Goal: Task Accomplishment & Management: Complete application form

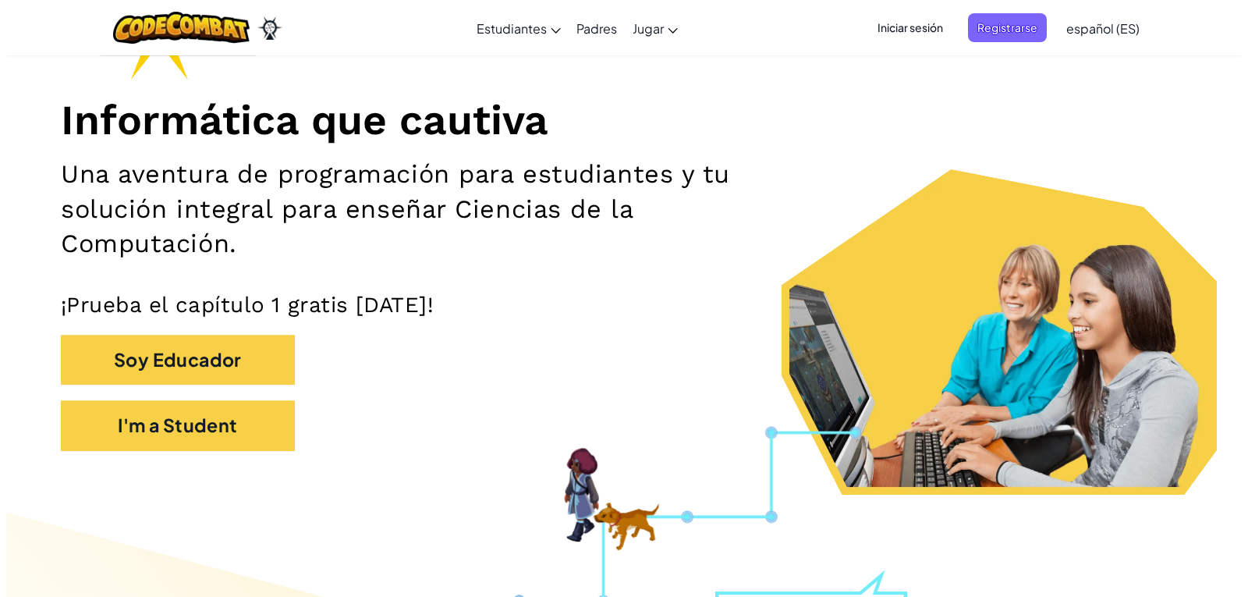
scroll to position [234, 0]
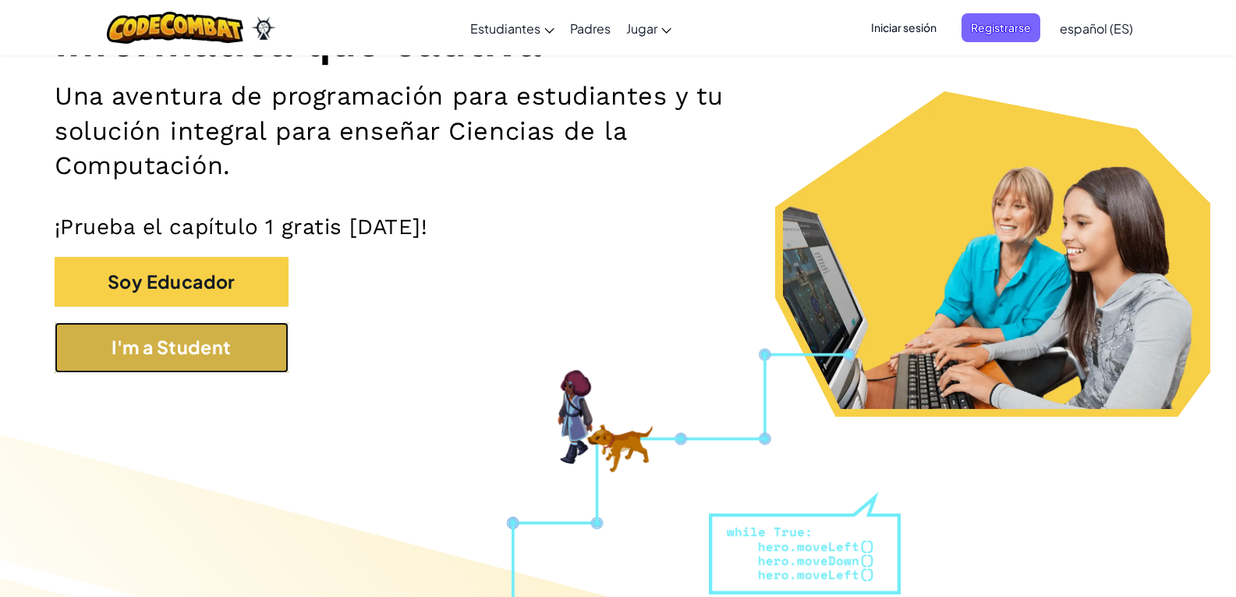
click at [194, 346] on button "I'm a Student" at bounding box center [172, 347] width 234 height 51
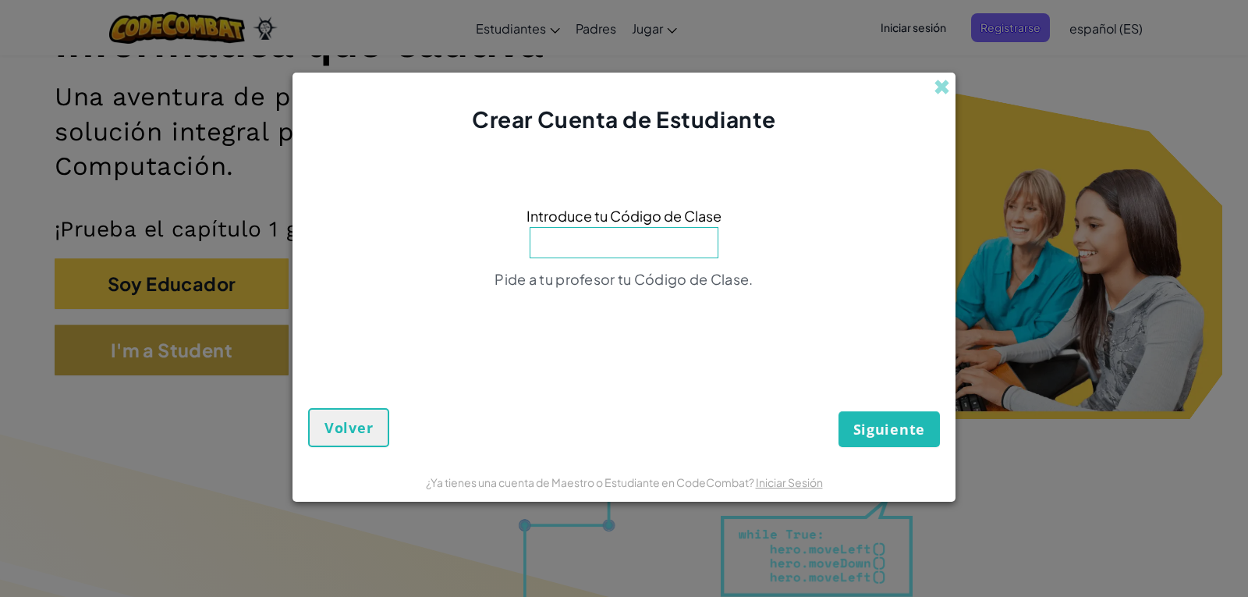
type input "t"
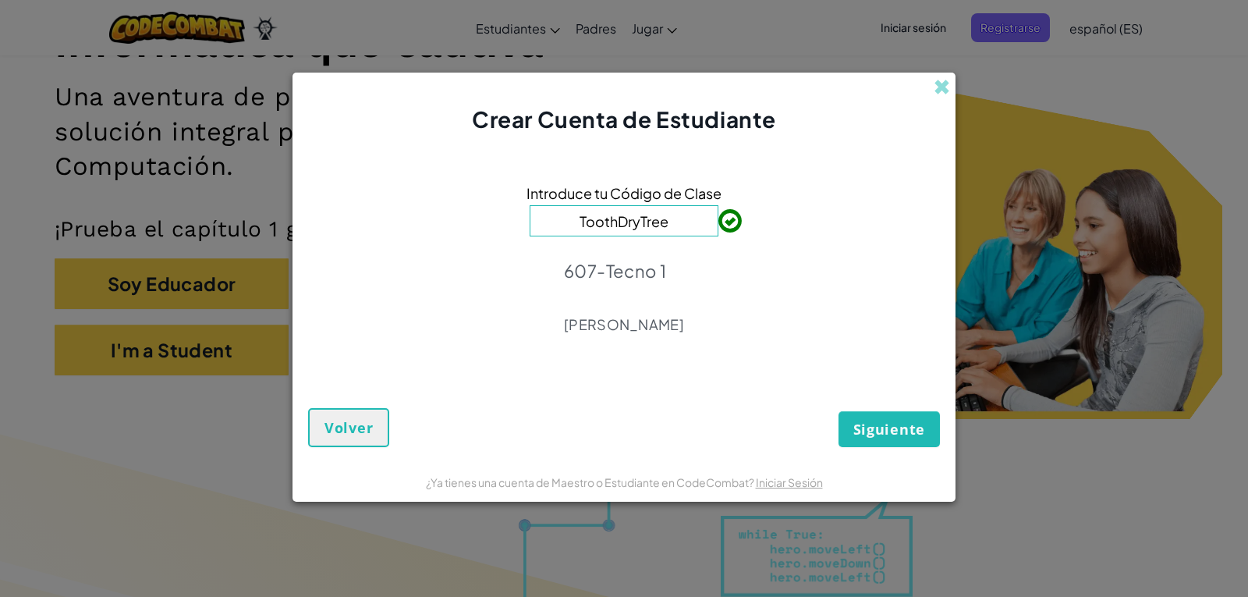
type input "ToothDryTree"
click at [851, 429] on button "Siguiente" at bounding box center [889, 429] width 101 height 36
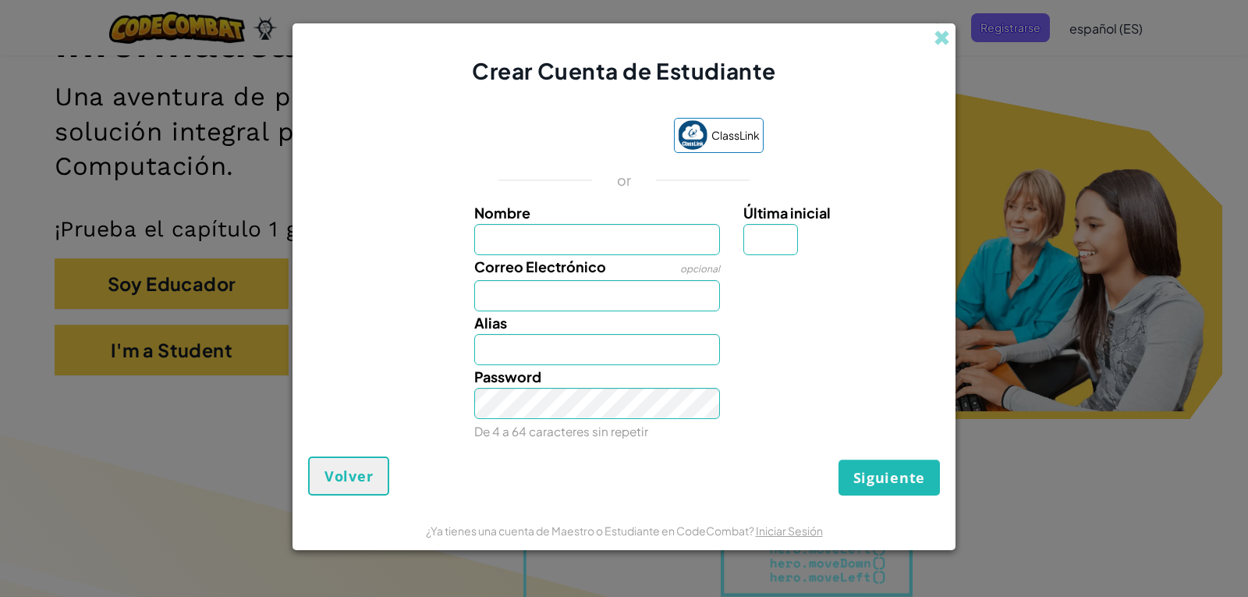
click at [527, 250] on input "Nombre" at bounding box center [597, 239] width 247 height 31
type input "[PERSON_NAME]"
type input "Sebastian espinosa bejar"
click at [552, 300] on input "Correo Electrónico" at bounding box center [597, 295] width 247 height 31
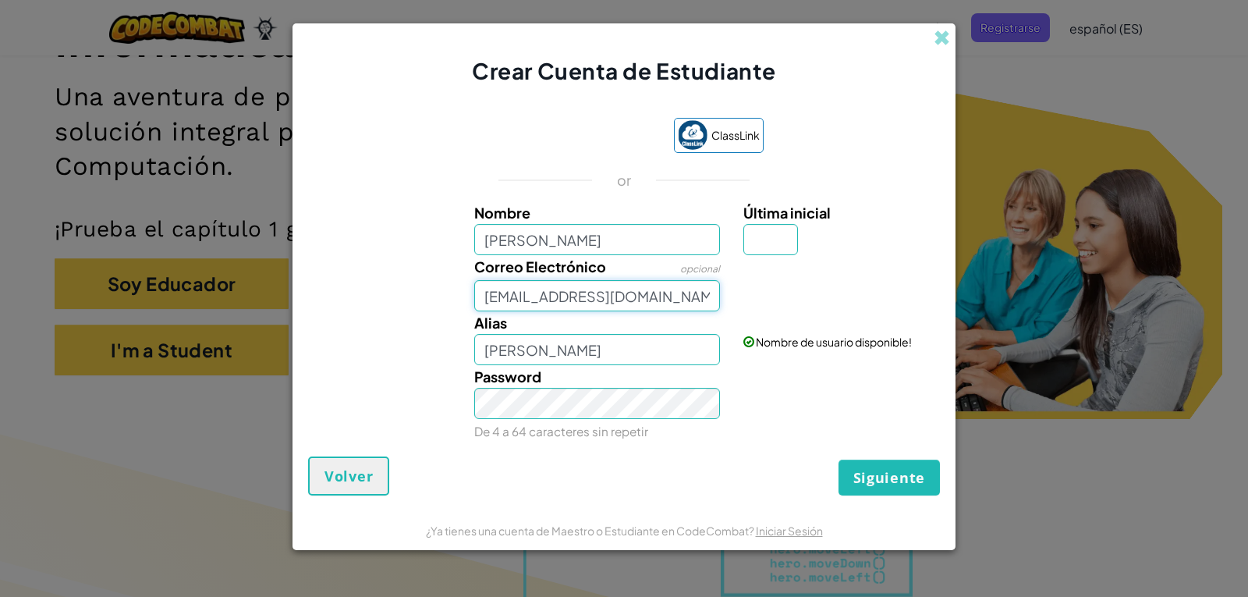
type input "[EMAIL_ADDRESS][DOMAIN_NAME]"
click at [859, 474] on span "Siguiente" at bounding box center [889, 477] width 72 height 19
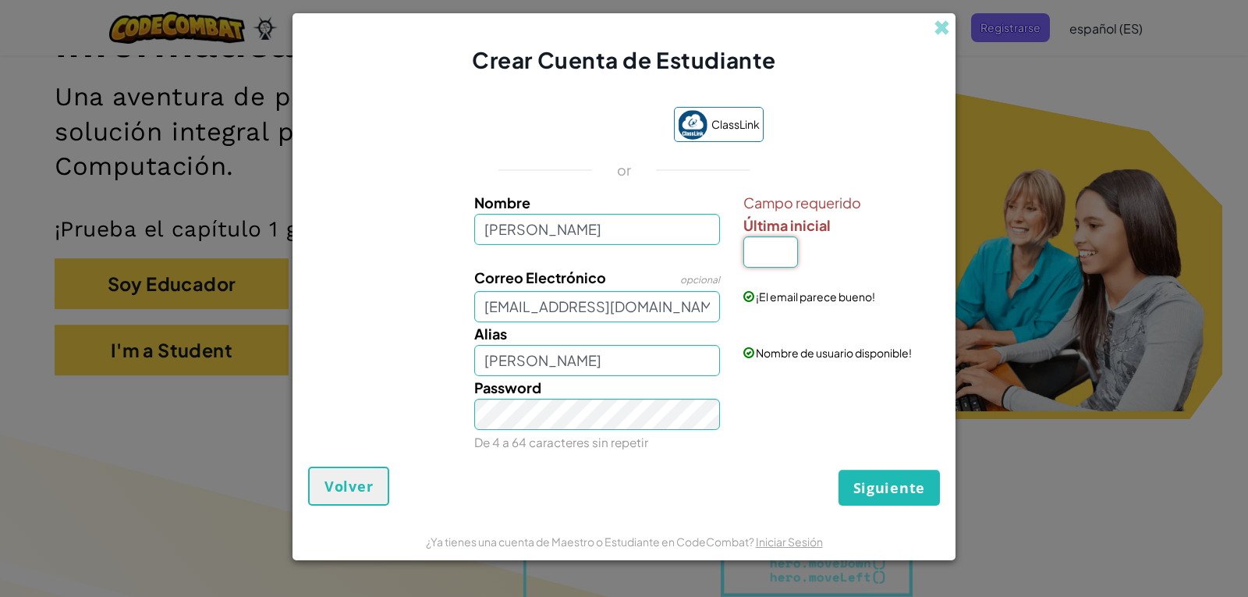
click at [757, 246] on input "Última inicial" at bounding box center [770, 251] width 55 height 31
type input "r"
type input "Sebastian espinosa bejarR"
click at [920, 485] on span "Siguiente" at bounding box center [889, 487] width 72 height 19
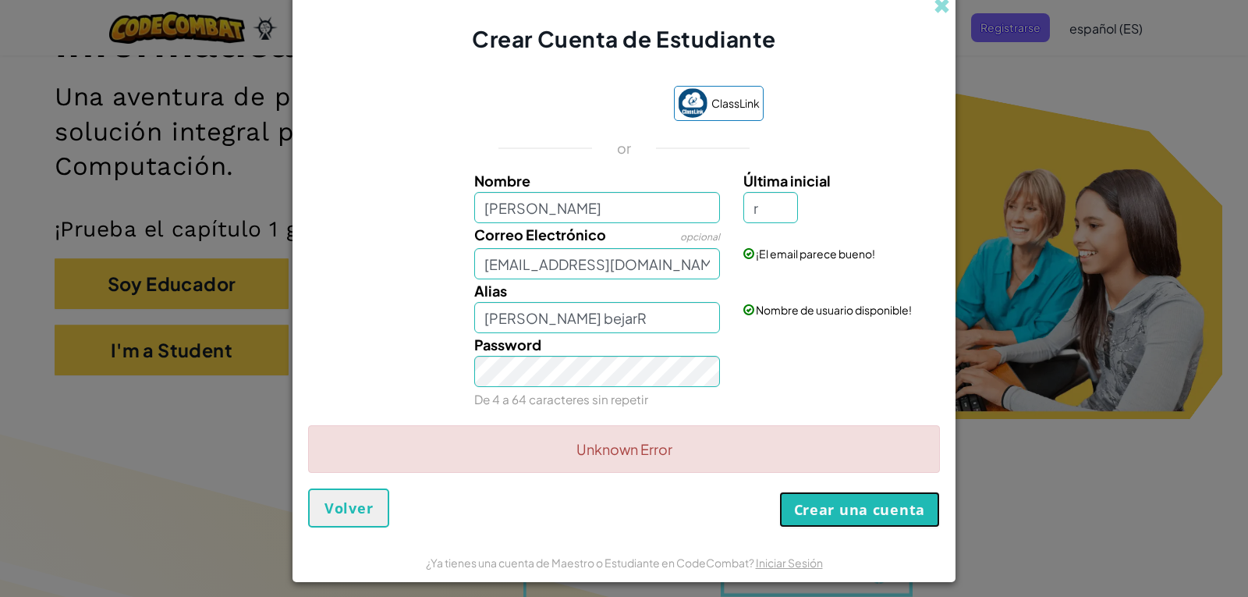
click at [847, 506] on button "Crear una cuenta" at bounding box center [859, 509] width 161 height 36
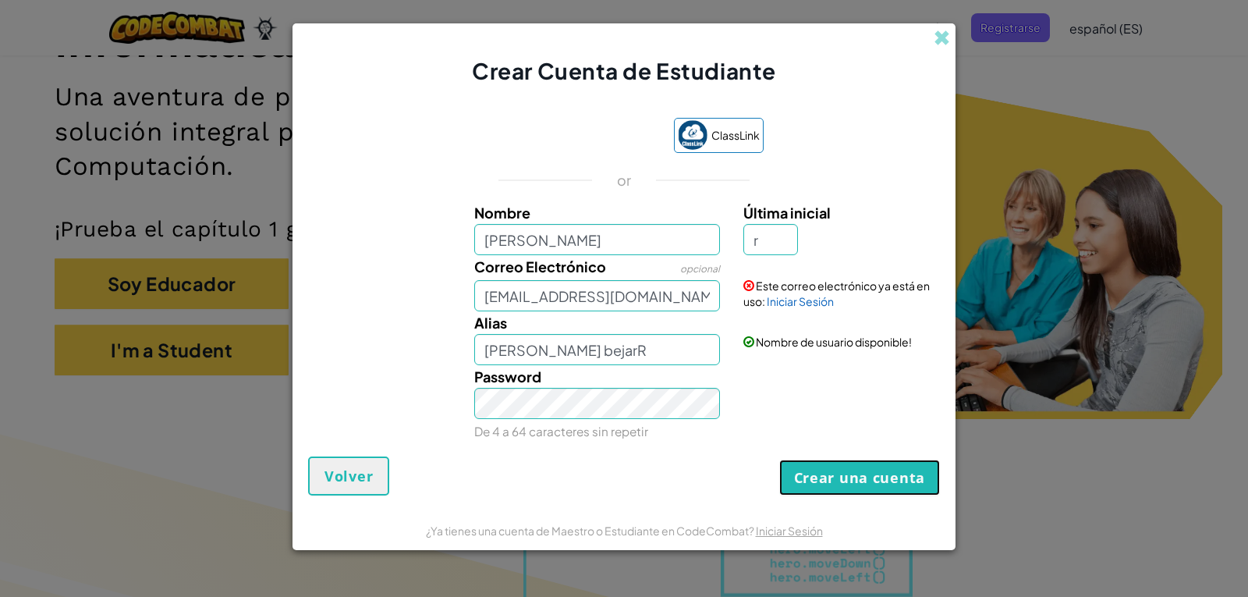
click at [844, 476] on button "Crear una cuenta" at bounding box center [859, 477] width 161 height 36
click at [811, 300] on link "Iniciar Sesión" at bounding box center [800, 301] width 67 height 14
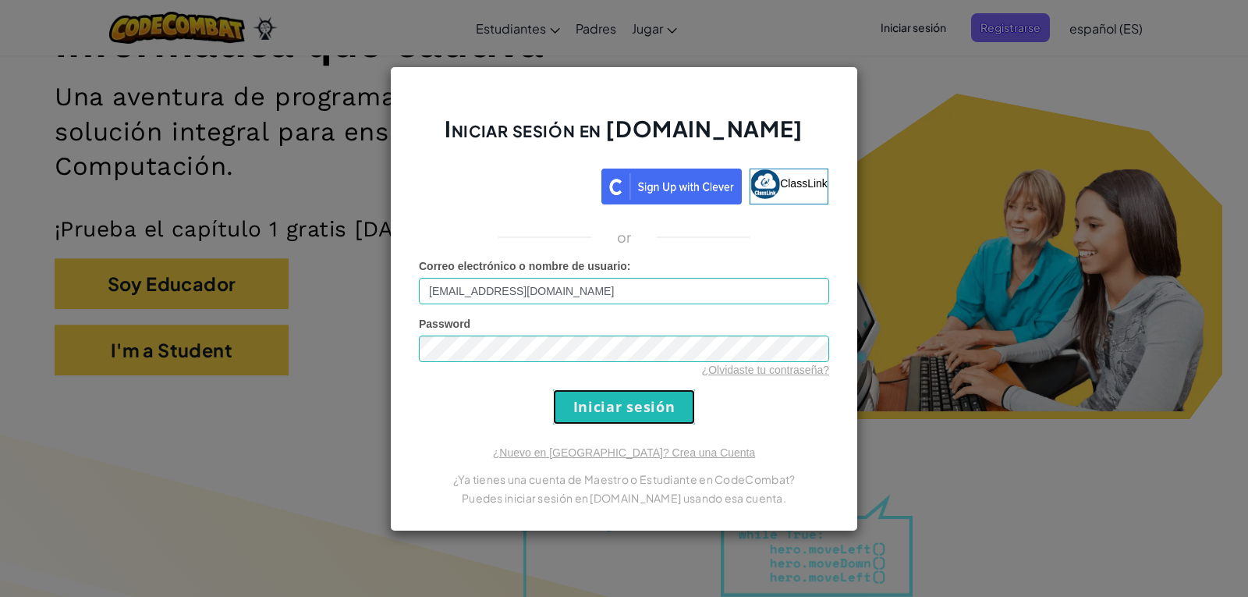
click at [612, 403] on input "Iniciar sesión" at bounding box center [624, 406] width 142 height 35
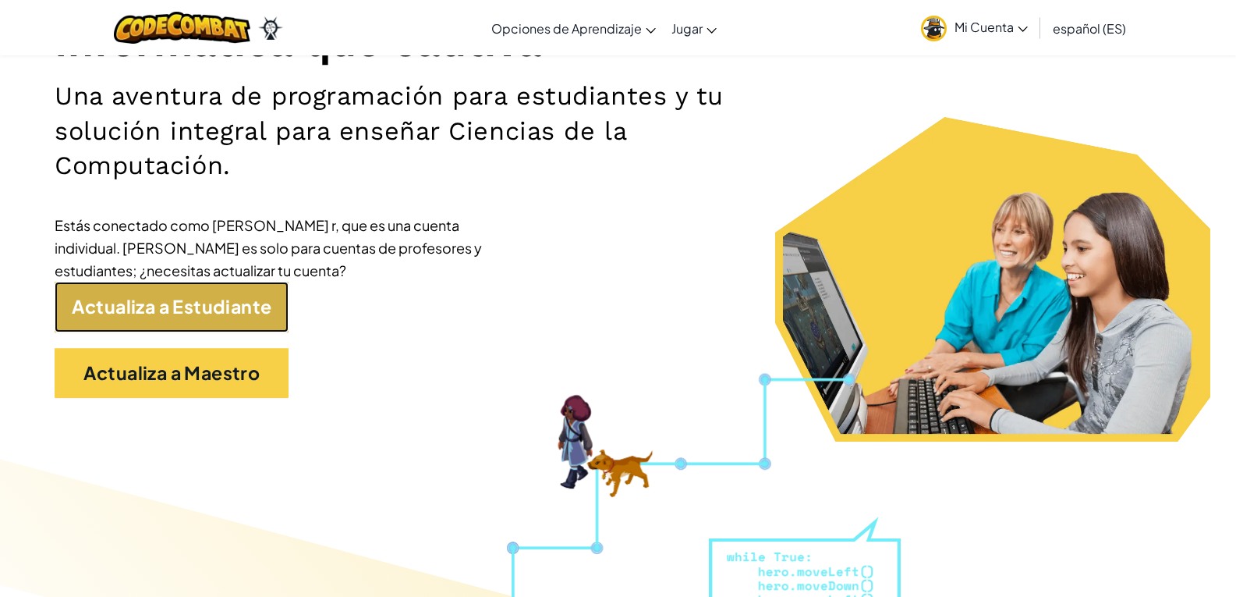
click at [273, 316] on link "Actualiza a Estudiante" at bounding box center [172, 307] width 234 height 51
